Goal: Task Accomplishment & Management: Complete application form

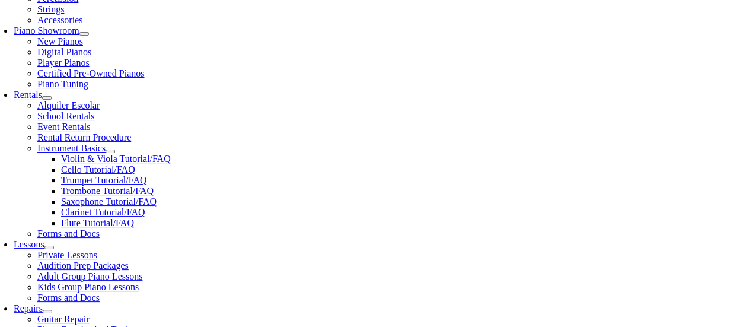
scroll to position [341, 0]
